Goal: Transaction & Acquisition: Purchase product/service

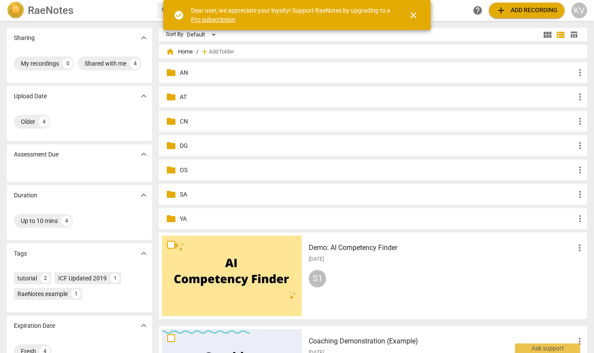
click at [176, 97] on div "folder AT more_vert" at bounding box center [373, 96] width 428 height 21
click at [171, 96] on span "folder" at bounding box center [171, 97] width 10 height 10
click at [414, 15] on span "close" at bounding box center [413, 15] width 10 height 10
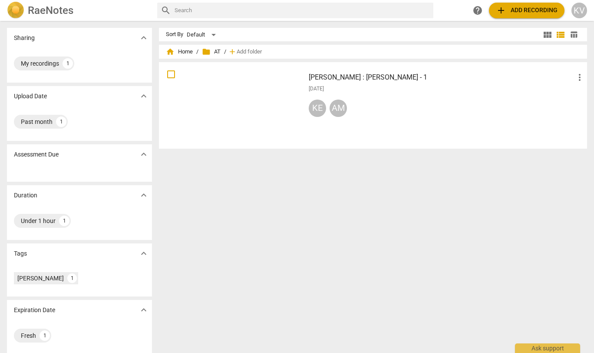
click at [508, 13] on span "add Add recording" at bounding box center [527, 10] width 62 height 10
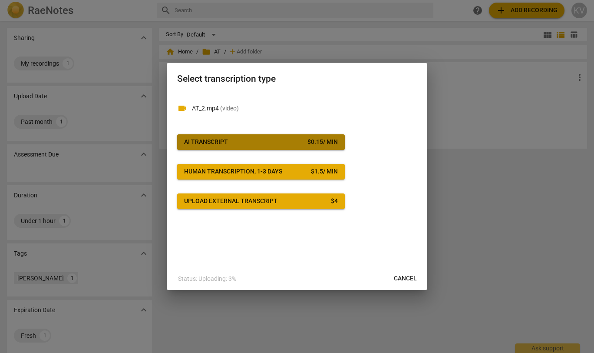
click at [281, 143] on span "AI Transcript $ 0.15 / min" at bounding box center [261, 142] width 154 height 9
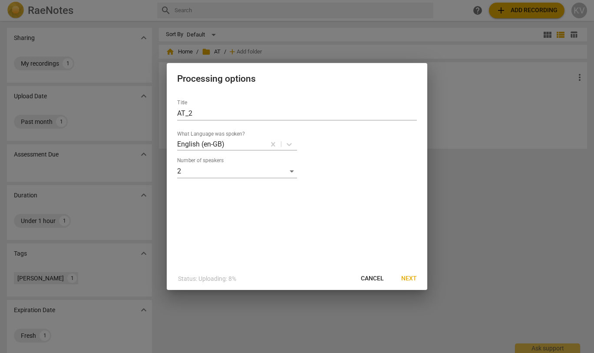
click at [408, 281] on span "Next" at bounding box center [409, 278] width 16 height 9
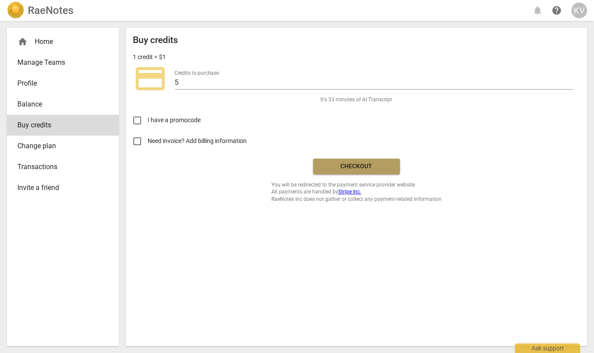
click at [367, 162] on span "Checkout" at bounding box center [356, 166] width 73 height 9
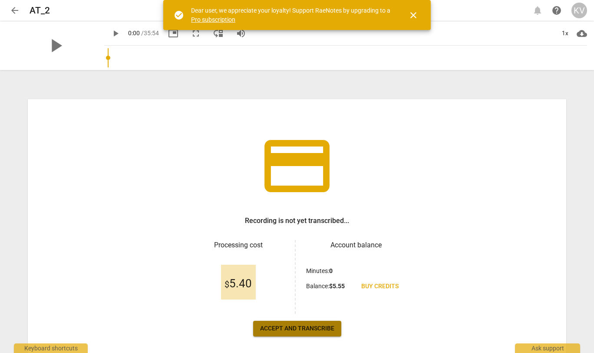
click at [299, 325] on span "Accept and transcribe" at bounding box center [297, 328] width 74 height 9
